Goal: Navigation & Orientation: Find specific page/section

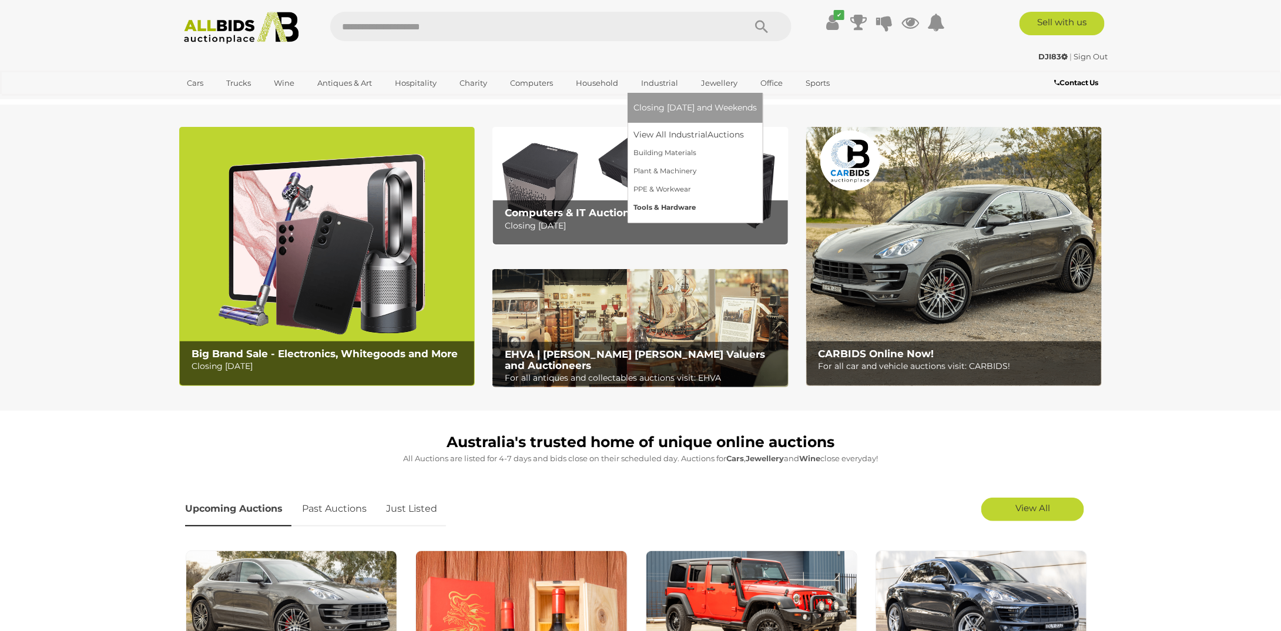
click at [658, 207] on link "Tools & Hardware" at bounding box center [695, 208] width 123 height 18
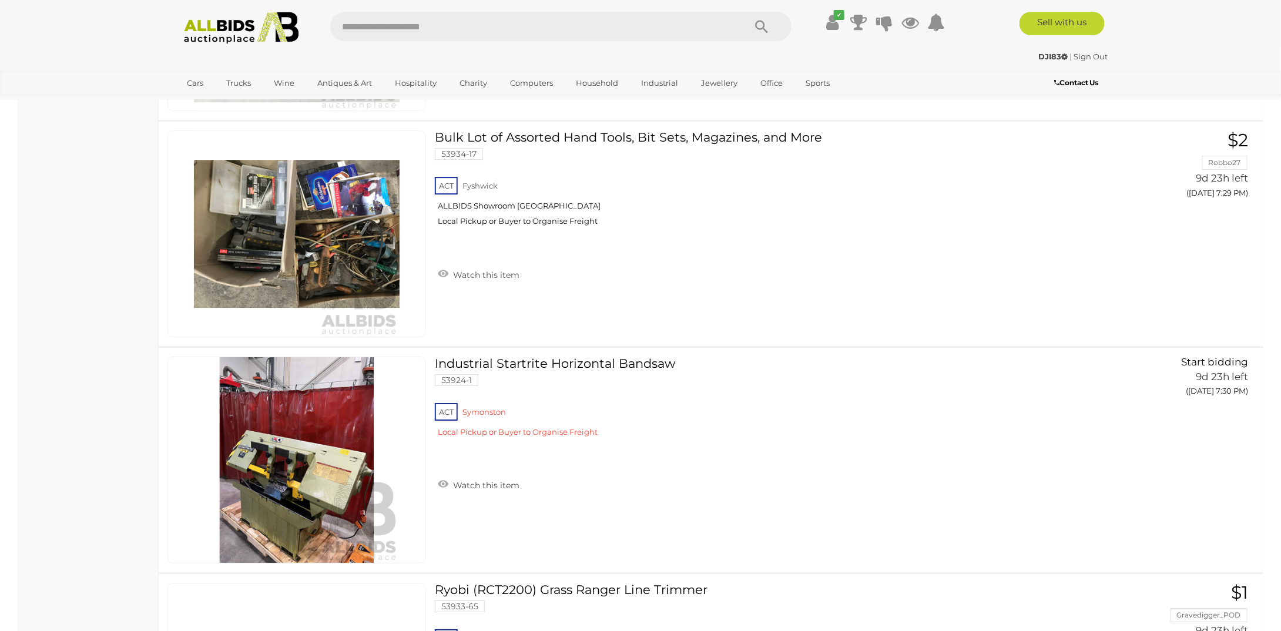
scroll to position [8521, 0]
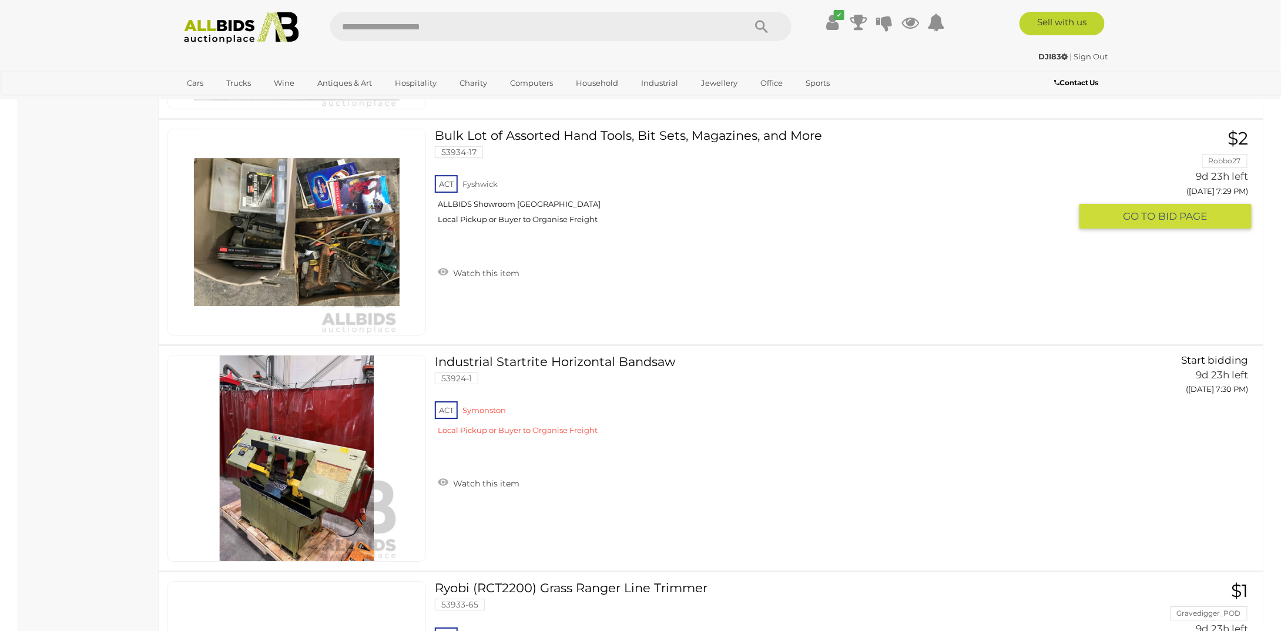
click at [346, 231] on img at bounding box center [297, 232] width 206 height 206
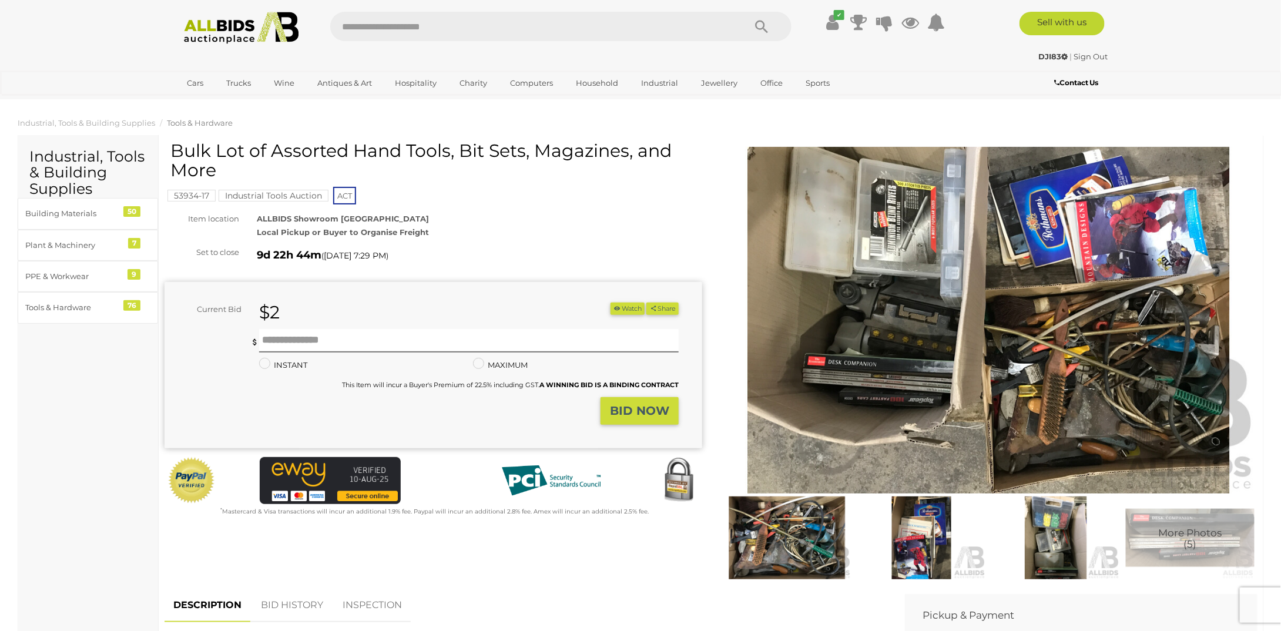
click at [1074, 405] on img at bounding box center [989, 320] width 538 height 347
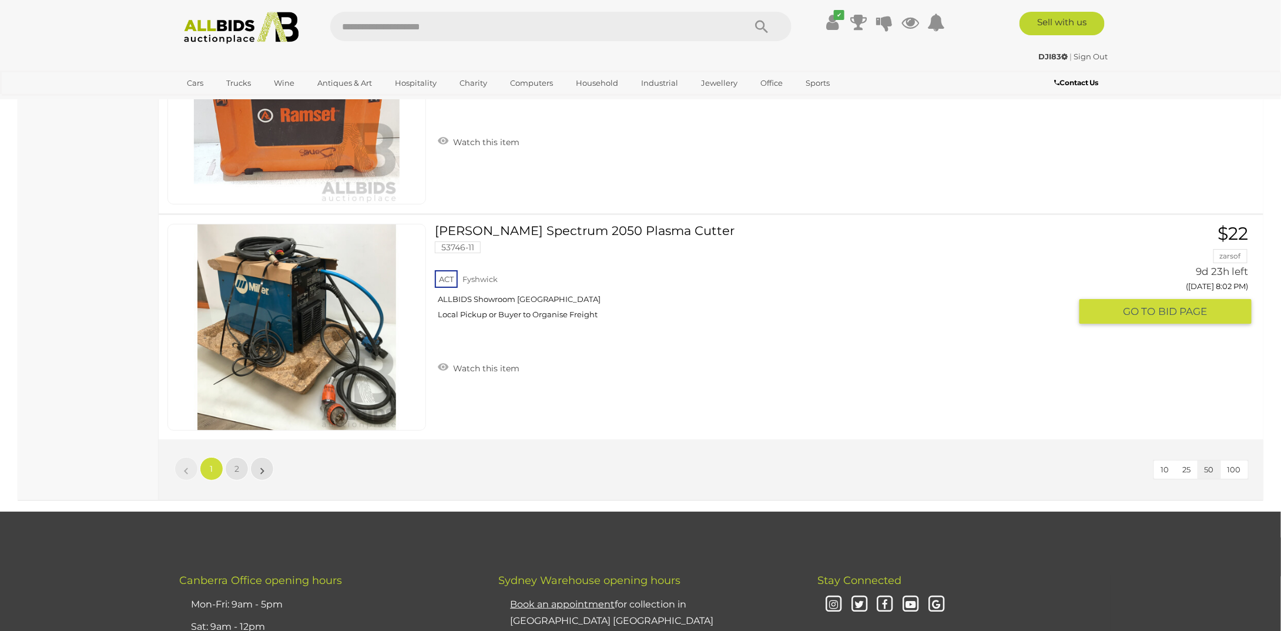
scroll to position [11085, 0]
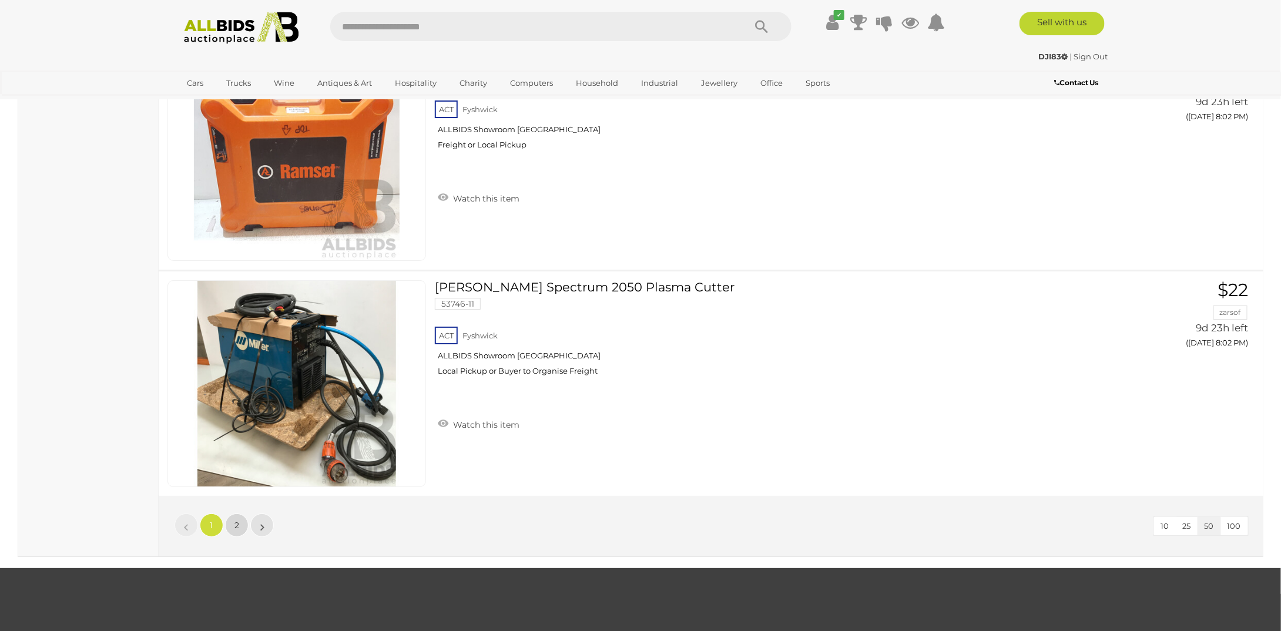
click at [233, 514] on link "2" at bounding box center [237, 526] width 24 height 24
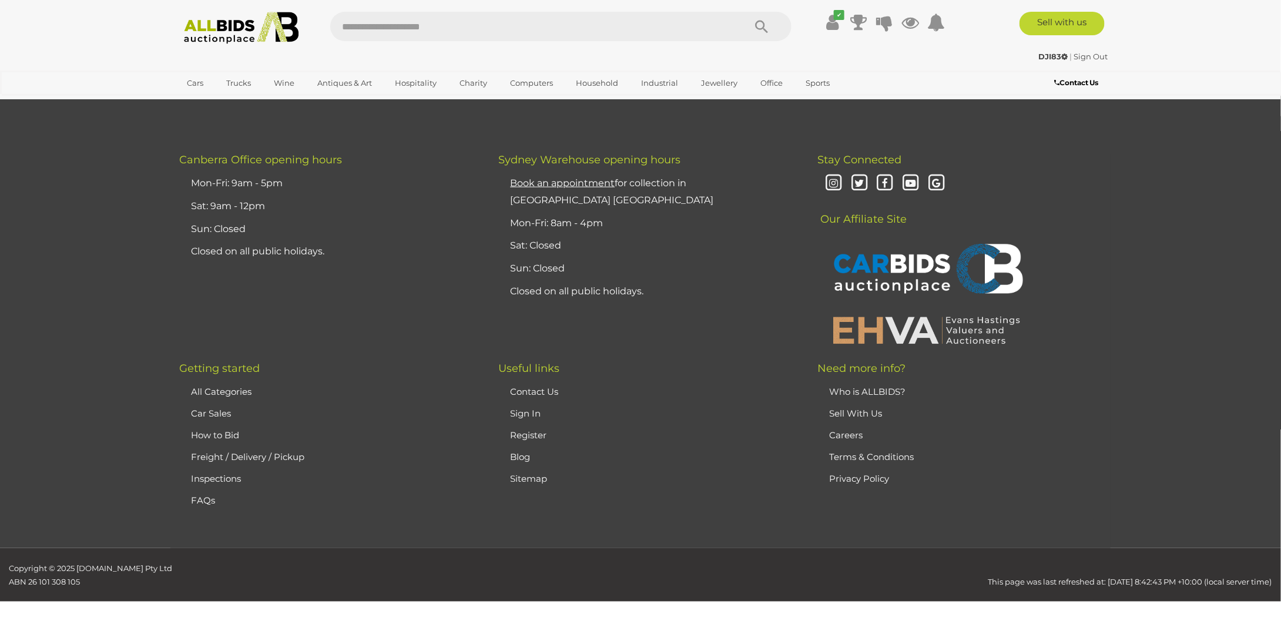
scroll to position [150, 0]
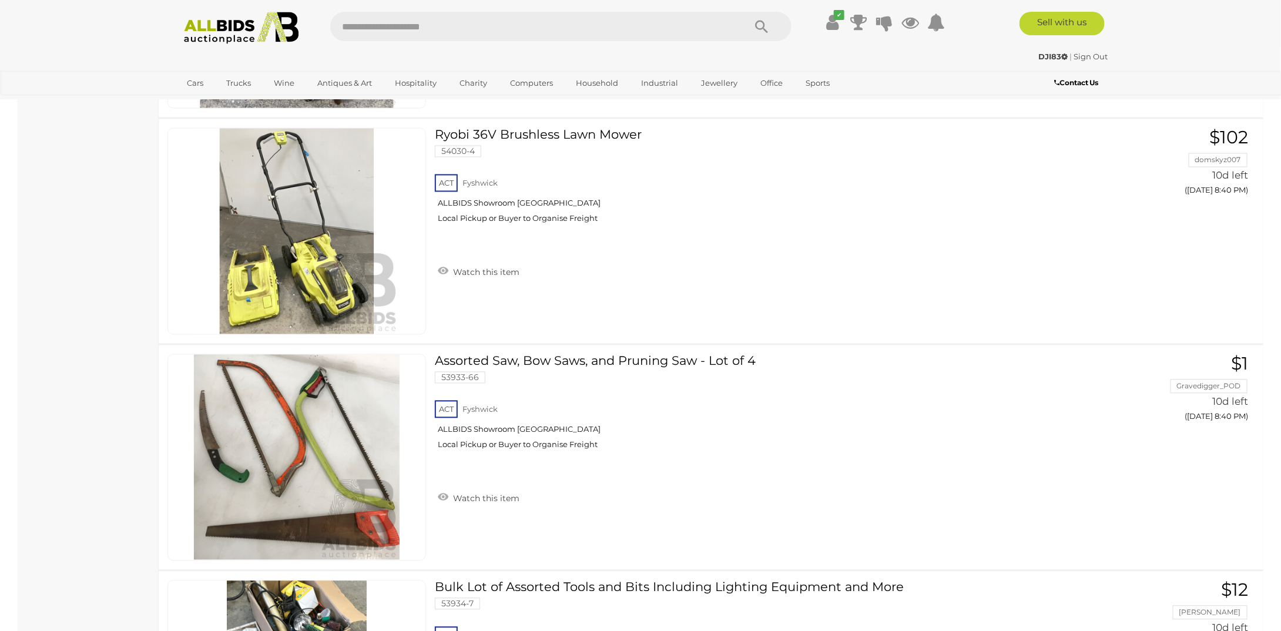
scroll to position [3030, 0]
